Goal: Information Seeking & Learning: Find specific fact

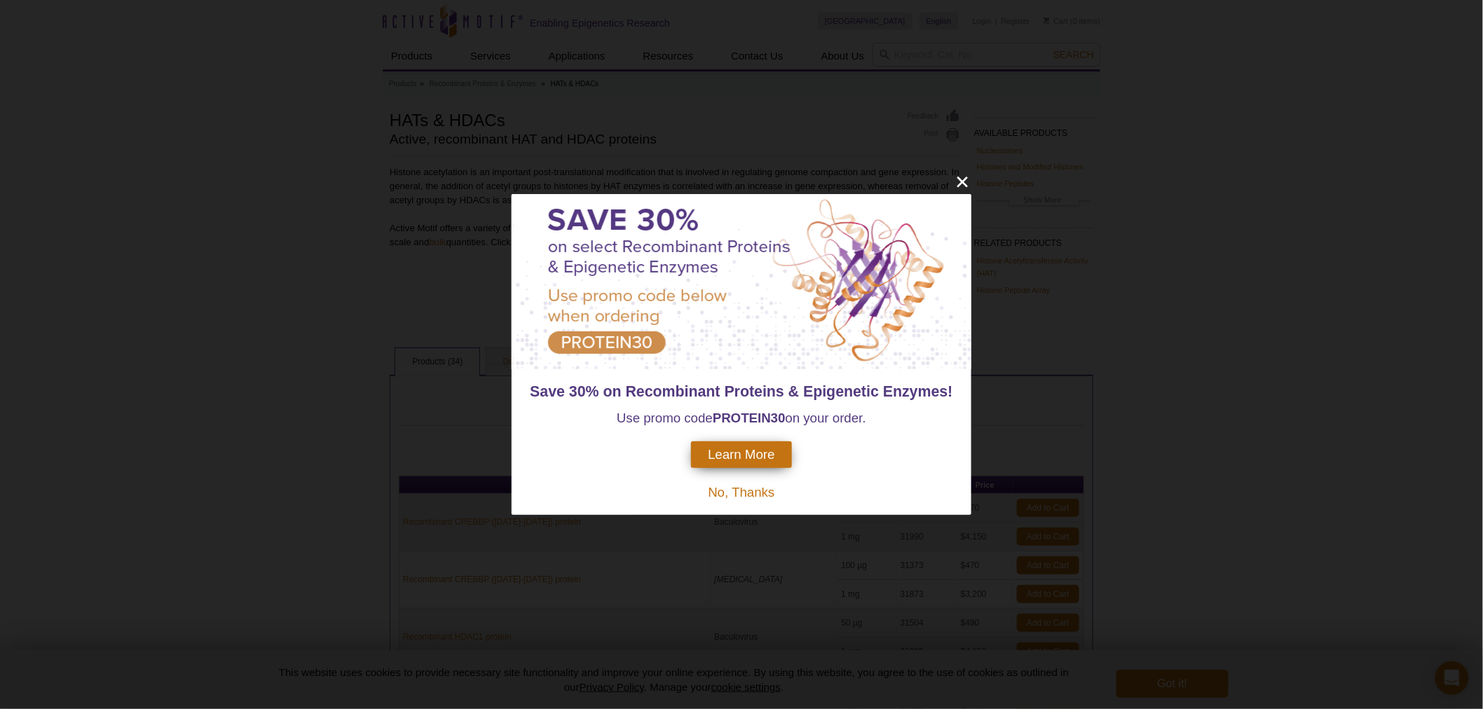
click at [971, 179] on div "Save 30% on Recombinant Proteins & Epigenetic Enzymes! Use promo code PROTEIN30…" at bounding box center [741, 354] width 1483 height 709
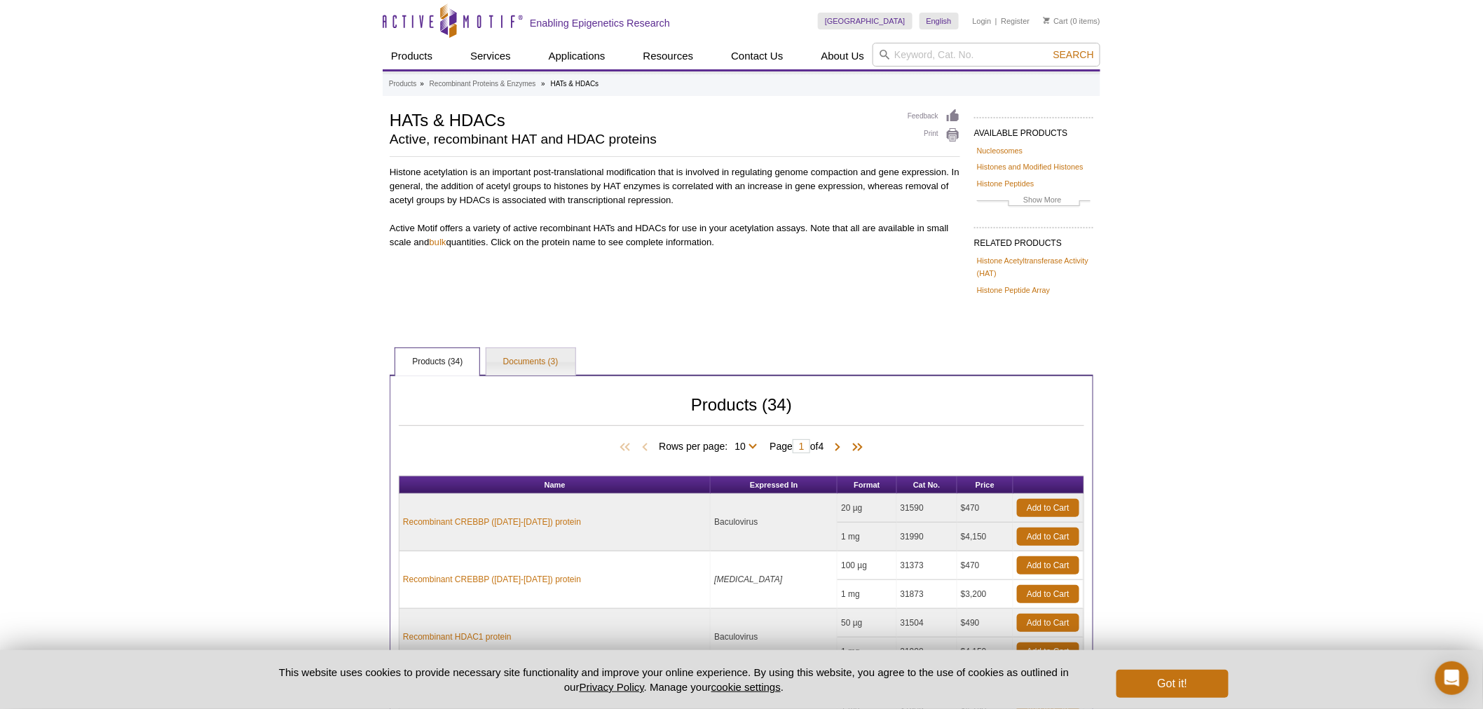
click at [954, 180] on p "Histone acetylation is an important post-translational modification that is inv…" at bounding box center [675, 207] width 570 height 84
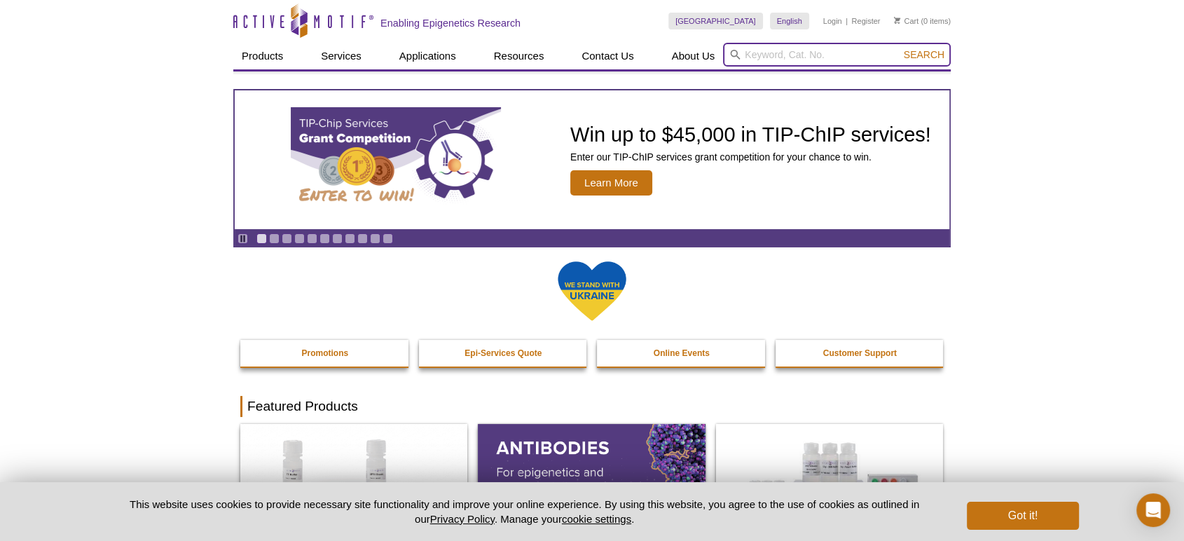
click at [769, 46] on input "search" at bounding box center [837, 55] width 228 height 24
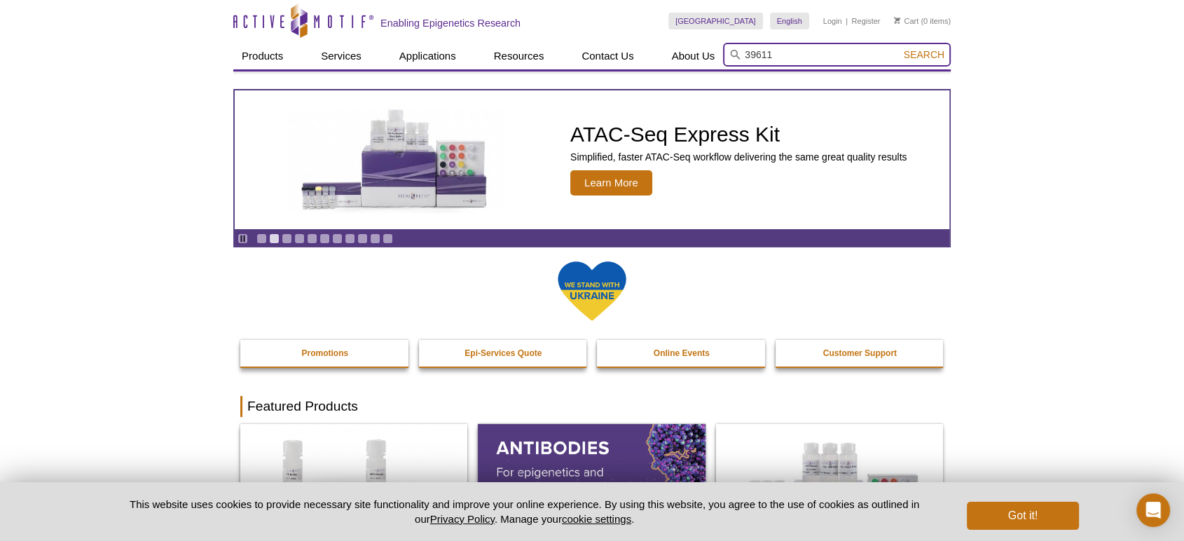
type input "39611"
click at [900, 48] on button "Search" at bounding box center [924, 54] width 49 height 13
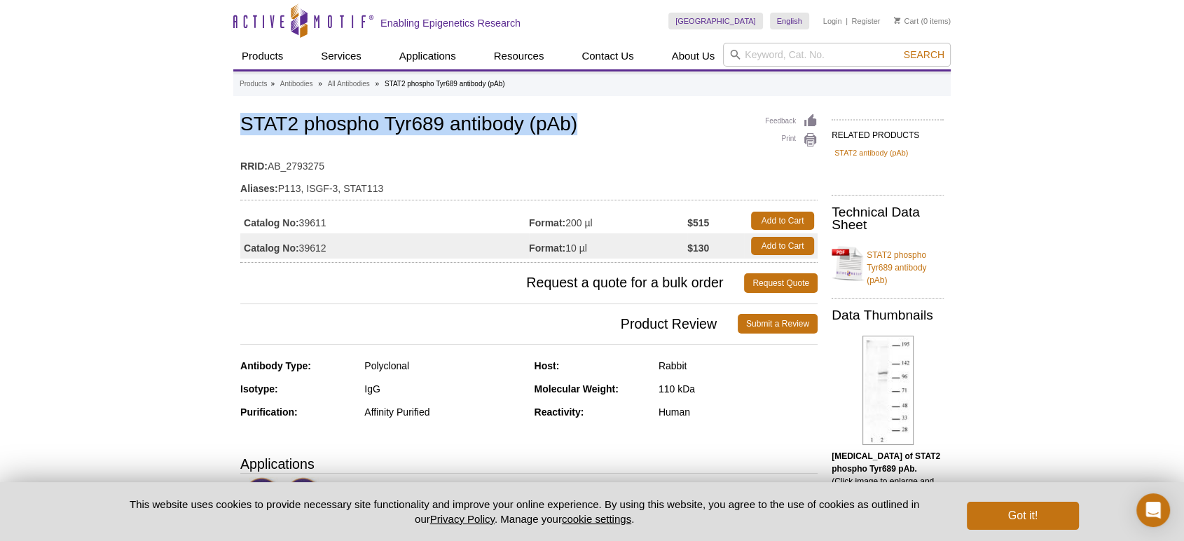
drag, startPoint x: 587, startPoint y: 122, endPoint x: 202, endPoint y: 138, distance: 385.0
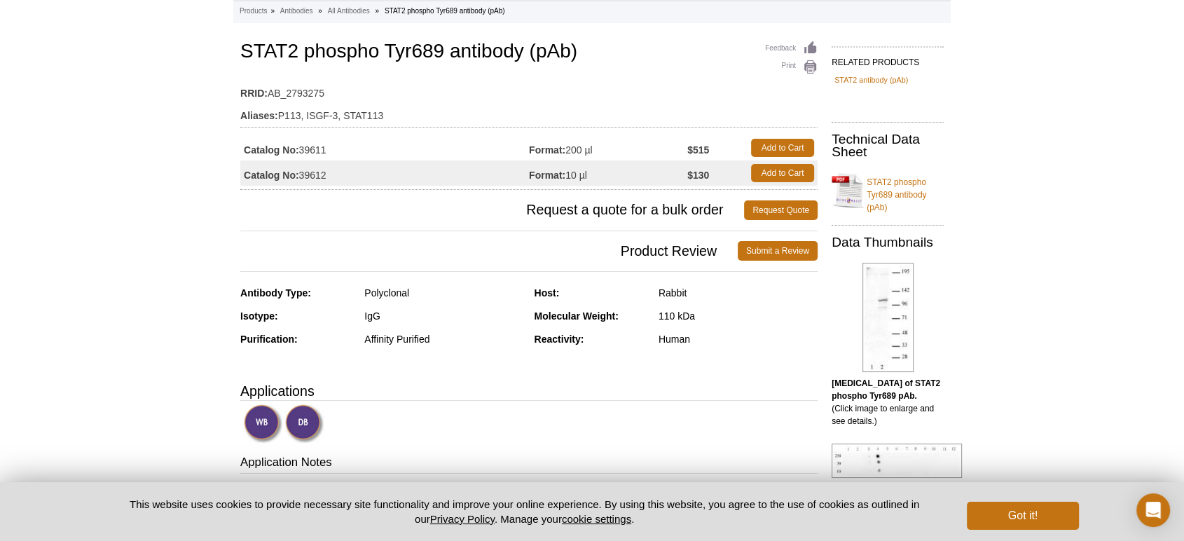
scroll to position [104, 0]
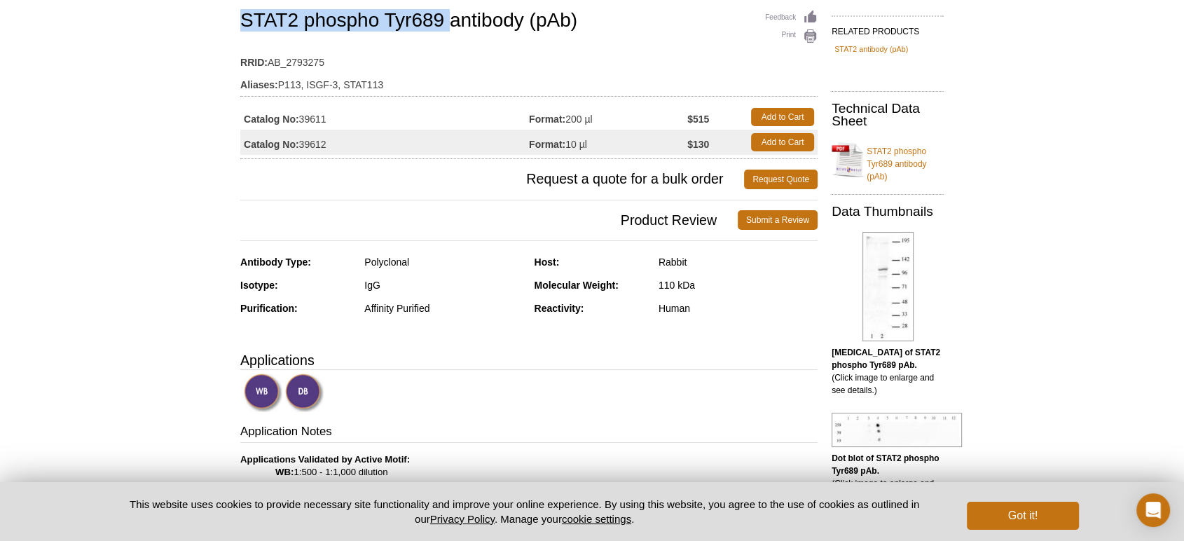
drag, startPoint x: 430, startPoint y: 22, endPoint x: 235, endPoint y: 27, distance: 194.2
copy h1 "STAT2 phospho Tyr689"
